Goal: Transaction & Acquisition: Purchase product/service

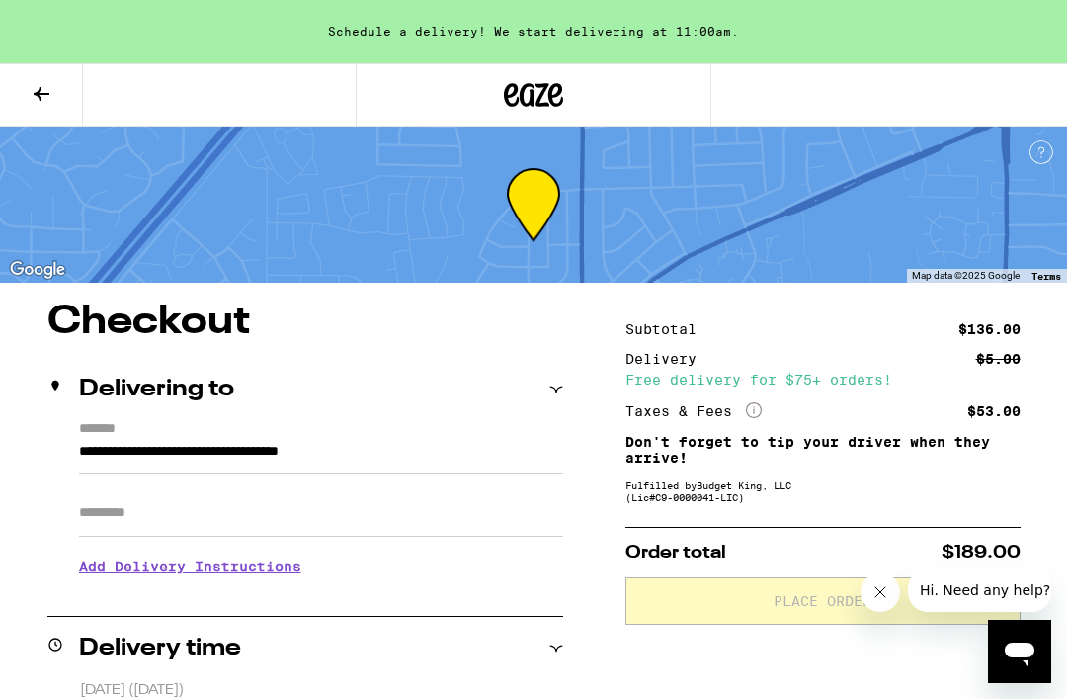
click at [51, 96] on icon at bounding box center [42, 94] width 24 height 24
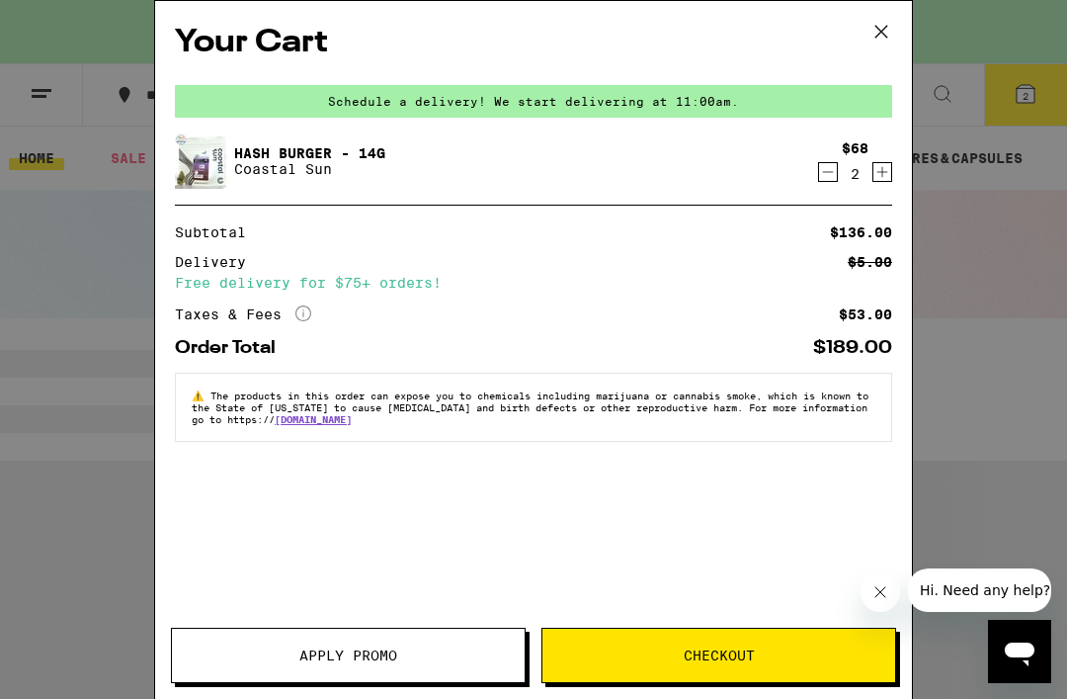
click at [881, 45] on icon at bounding box center [882, 32] width 30 height 30
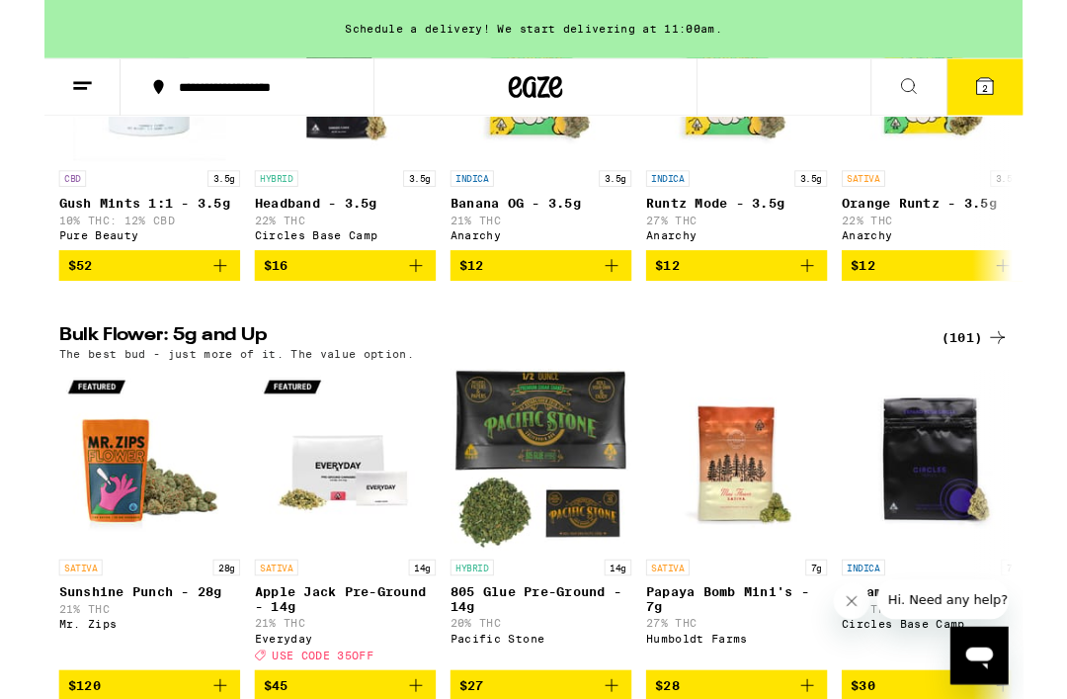
scroll to position [2176, 0]
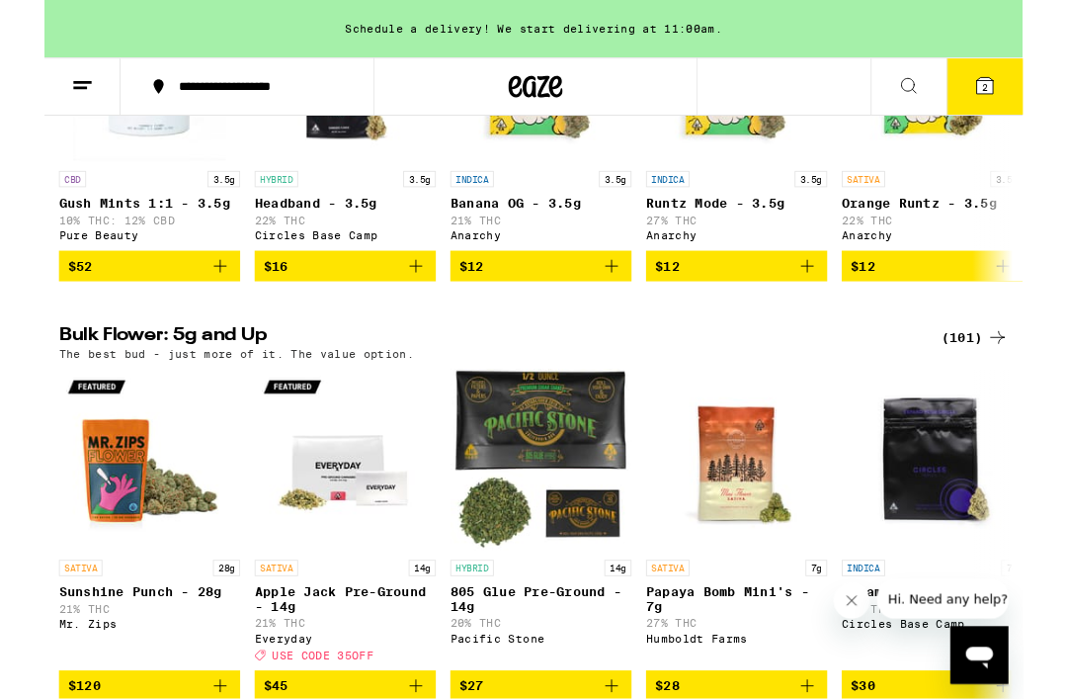
click at [1017, 380] on div "(101)" at bounding box center [1014, 369] width 73 height 24
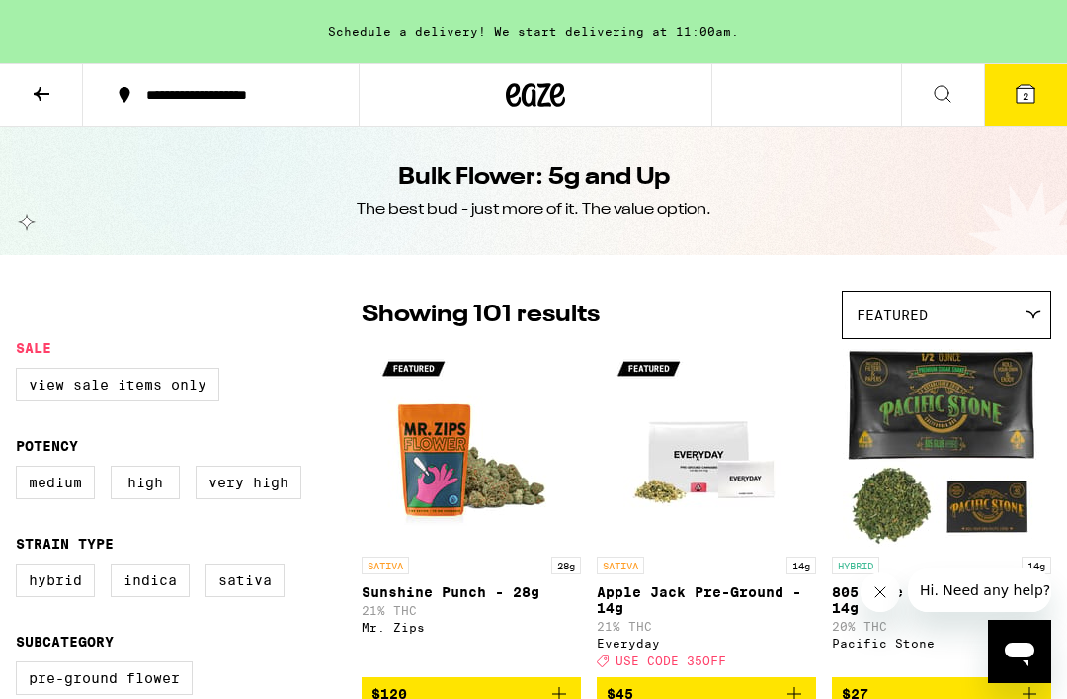
click at [541, 107] on icon at bounding box center [537, 95] width 30 height 24
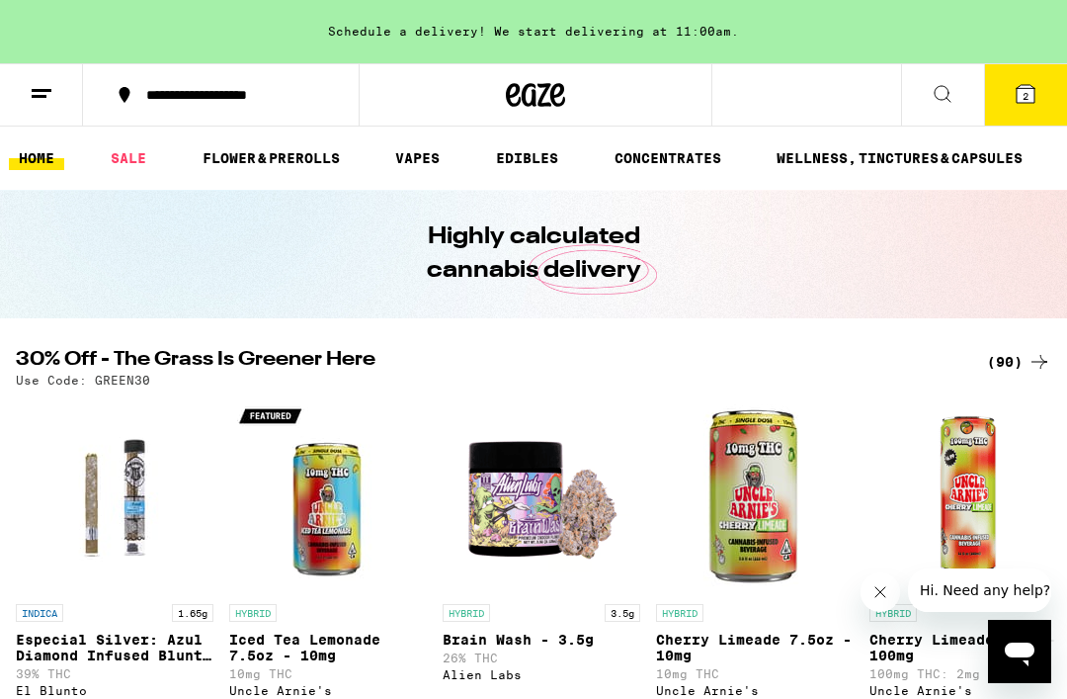
click at [425, 158] on link "VAPES" at bounding box center [417, 158] width 64 height 24
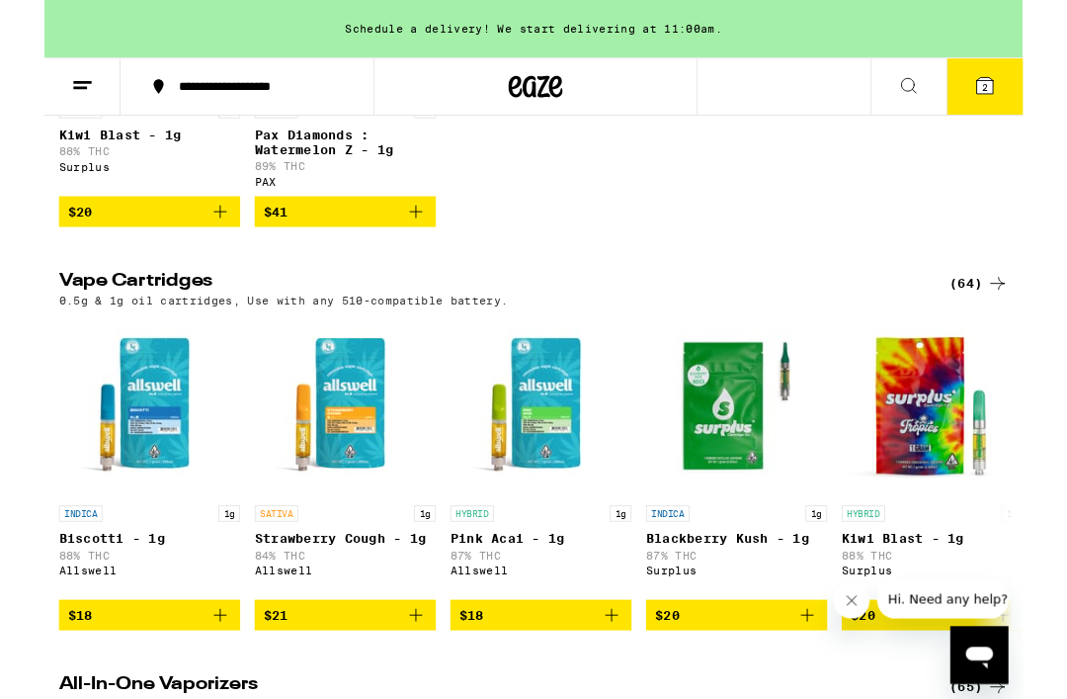
scroll to position [384, 0]
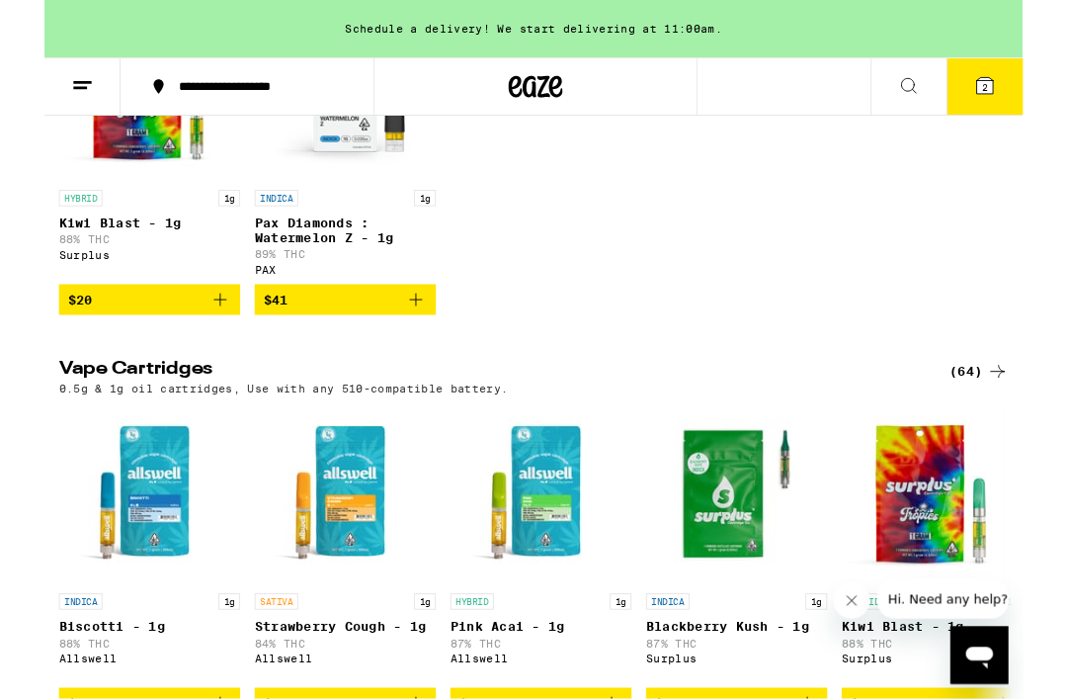
click at [543, 104] on icon at bounding box center [537, 95] width 30 height 24
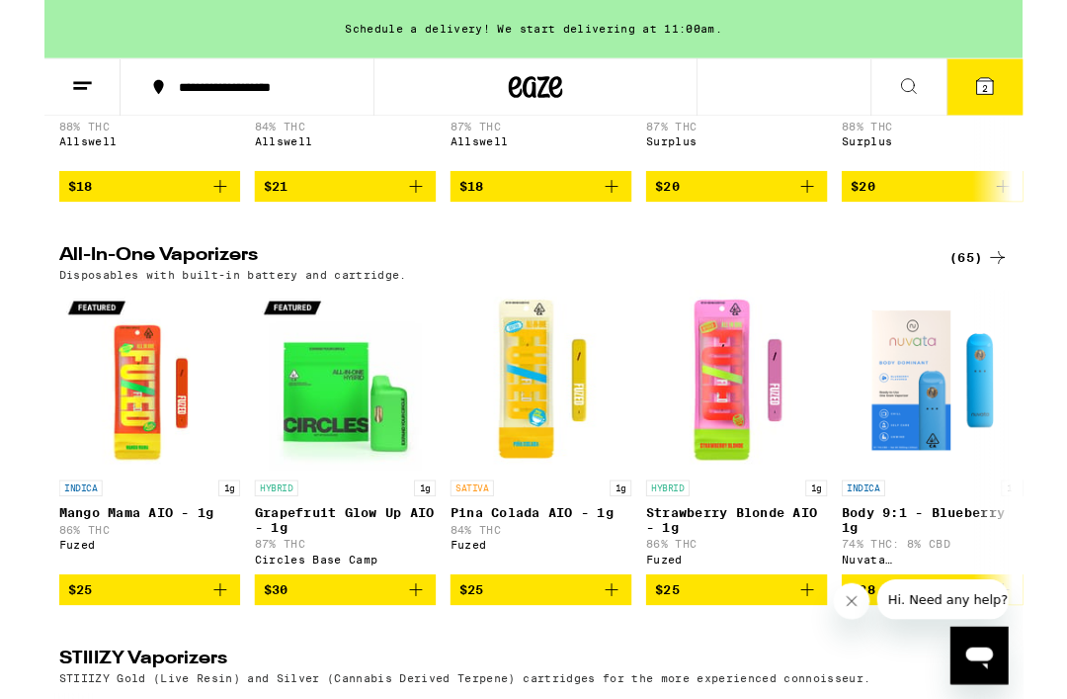
scroll to position [3158, 0]
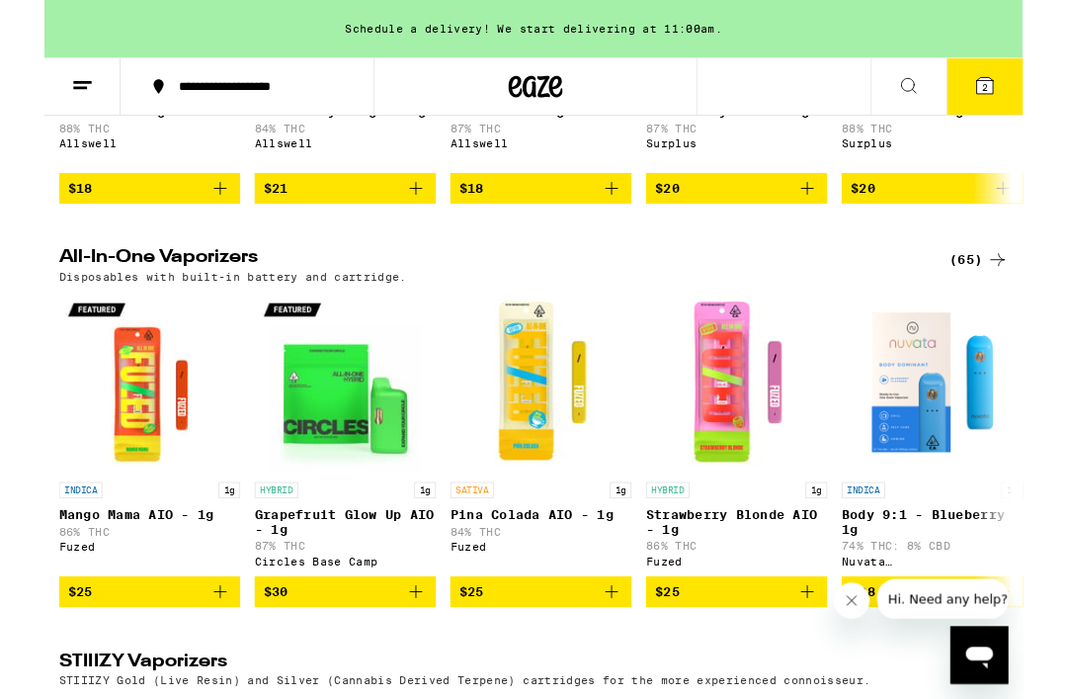
click at [1028, 295] on icon at bounding box center [1040, 284] width 24 height 24
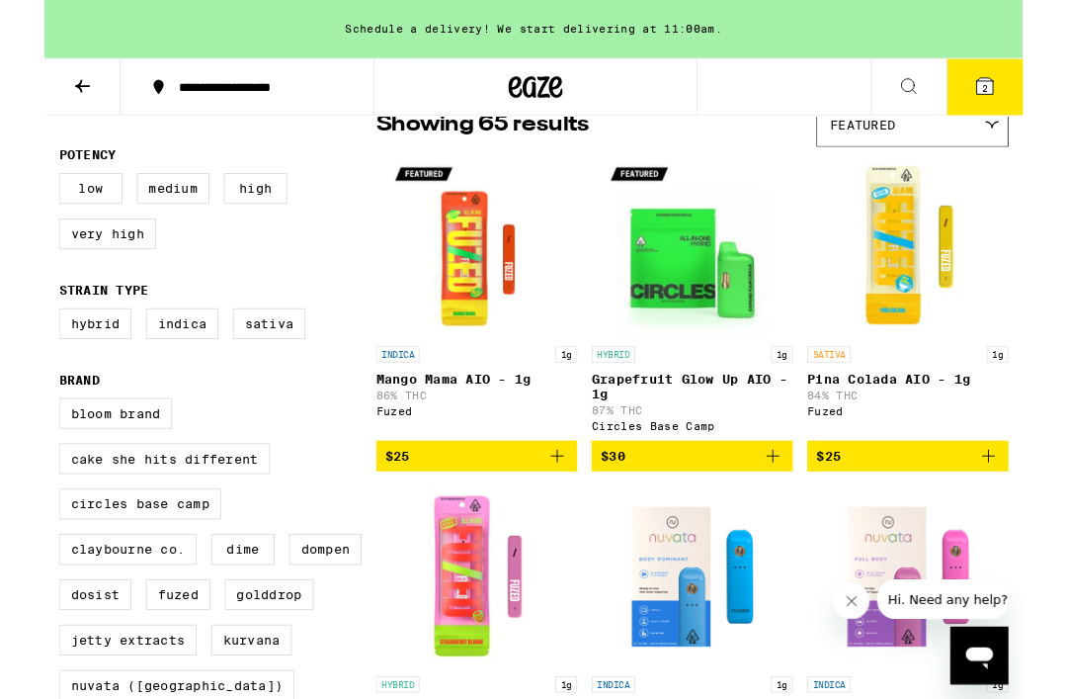
scroll to position [180, 0]
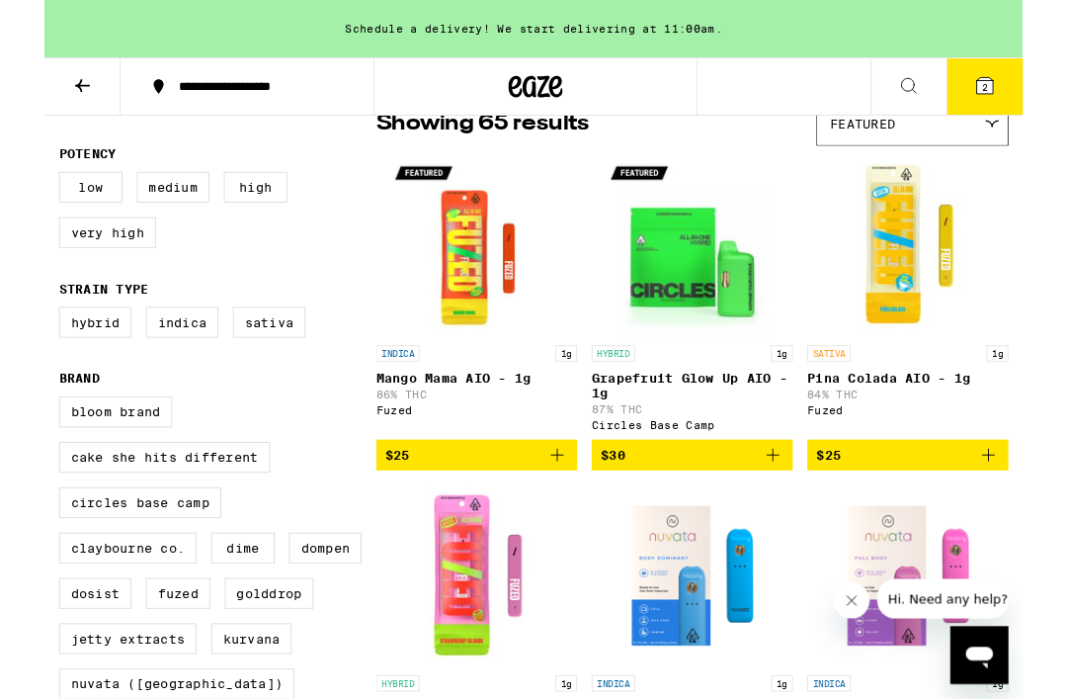
click at [1043, 500] on button "$25" at bounding box center [941, 496] width 219 height 34
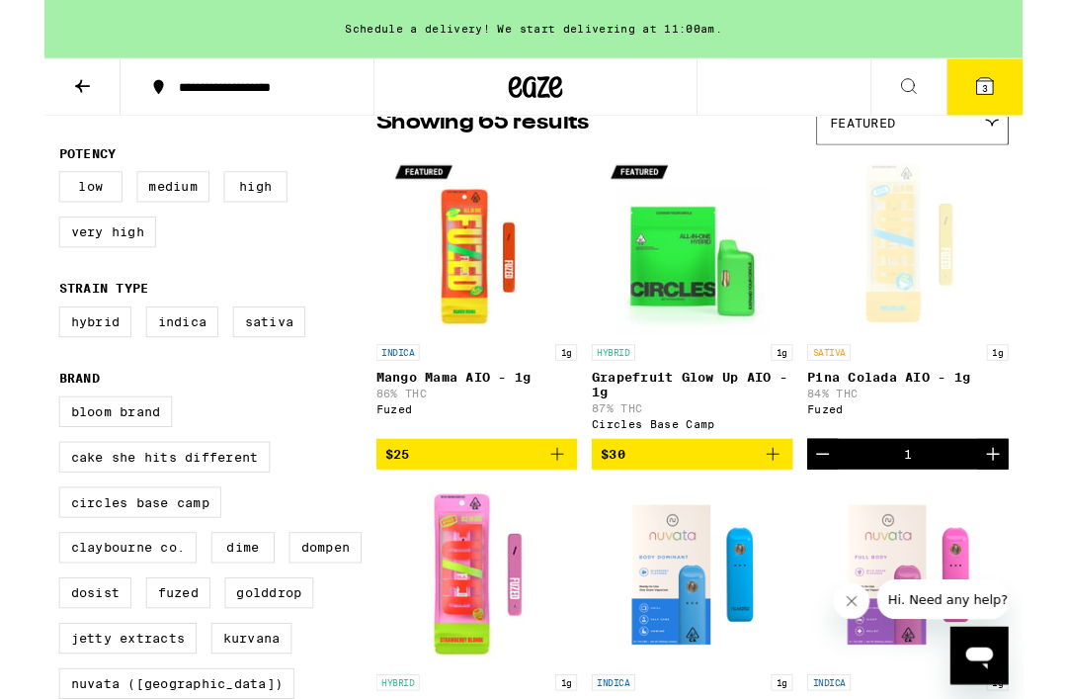
click at [1036, 97] on icon at bounding box center [1026, 94] width 24 height 24
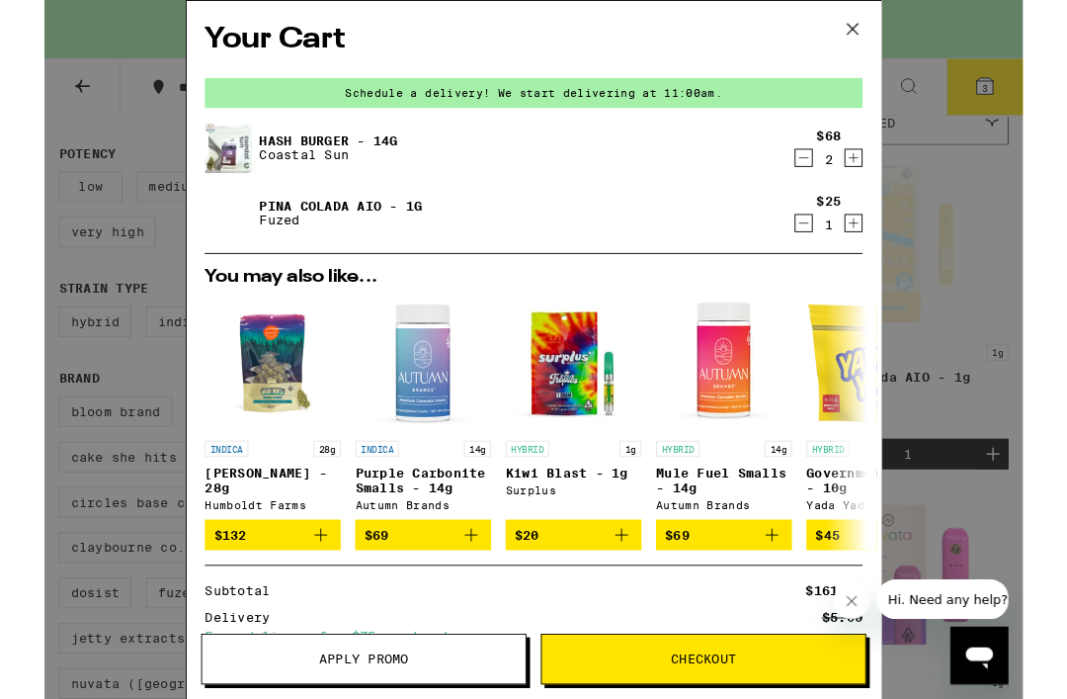
click at [828, 166] on icon "Decrement" at bounding box center [828, 172] width 18 height 24
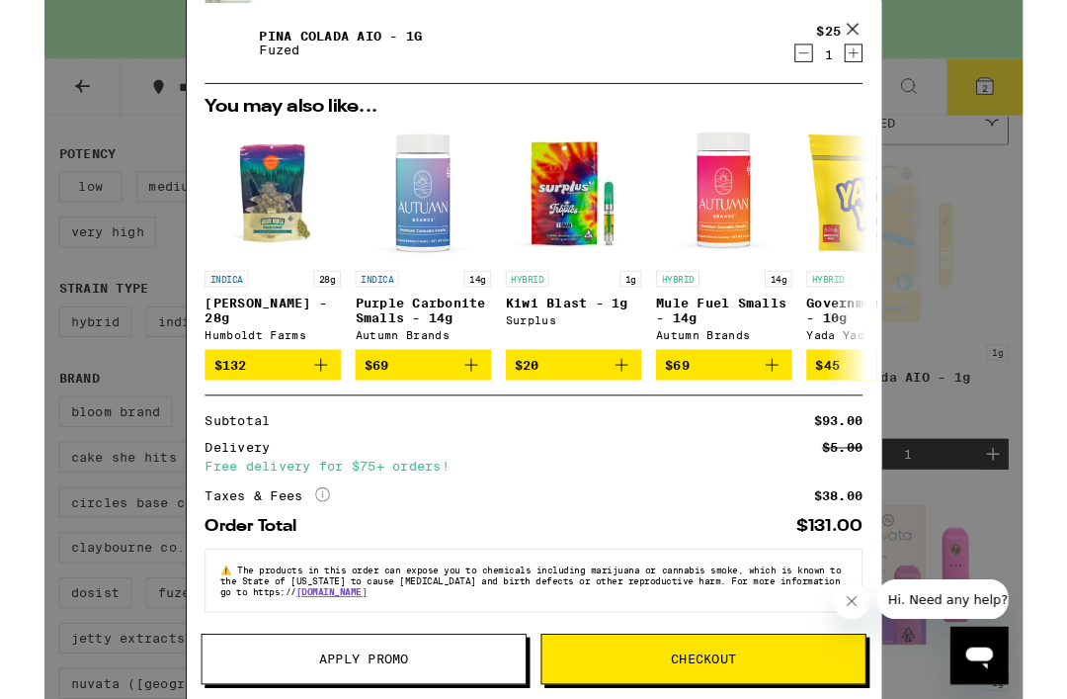
scroll to position [207, 0]
click at [1007, 242] on div "Your Cart Schedule a delivery! We start delivering at 11:00am. Hash Burger - 14…" at bounding box center [533, 381] width 1067 height 762
